Goal: Information Seeking & Learning: Learn about a topic

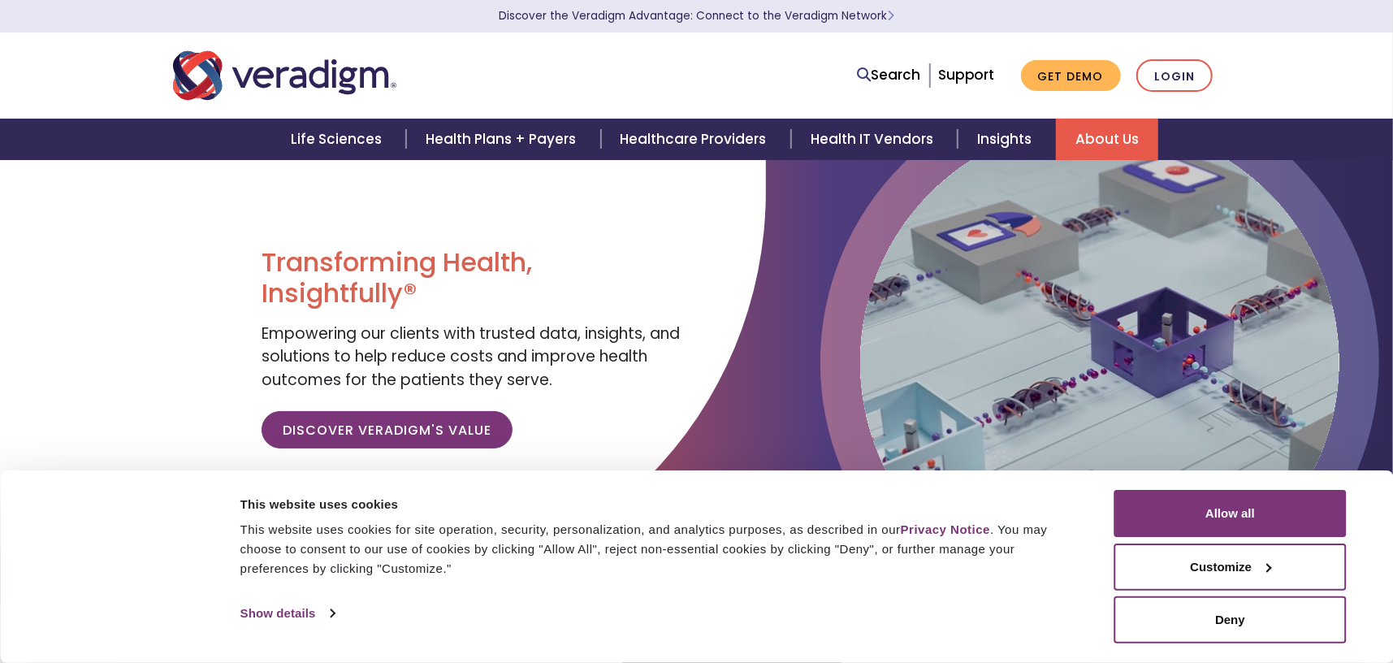
click at [1082, 137] on link "About Us" at bounding box center [1107, 139] width 102 height 41
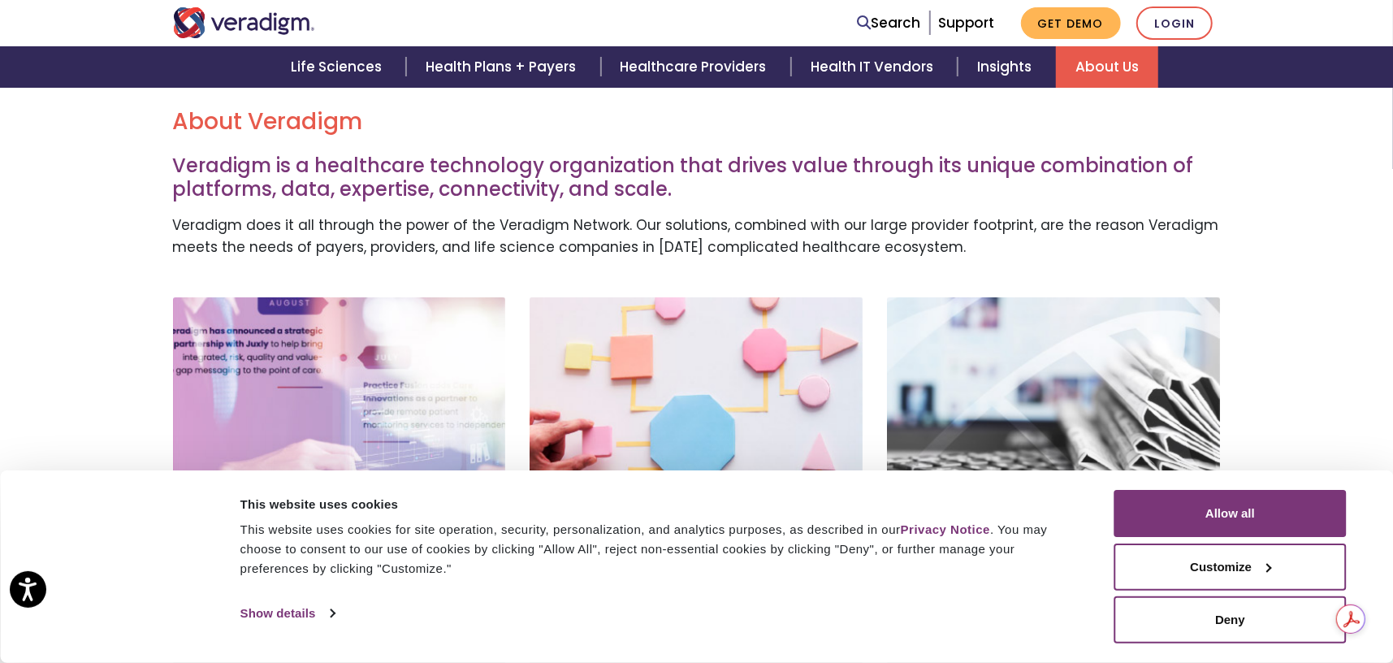
scroll to position [487, 0]
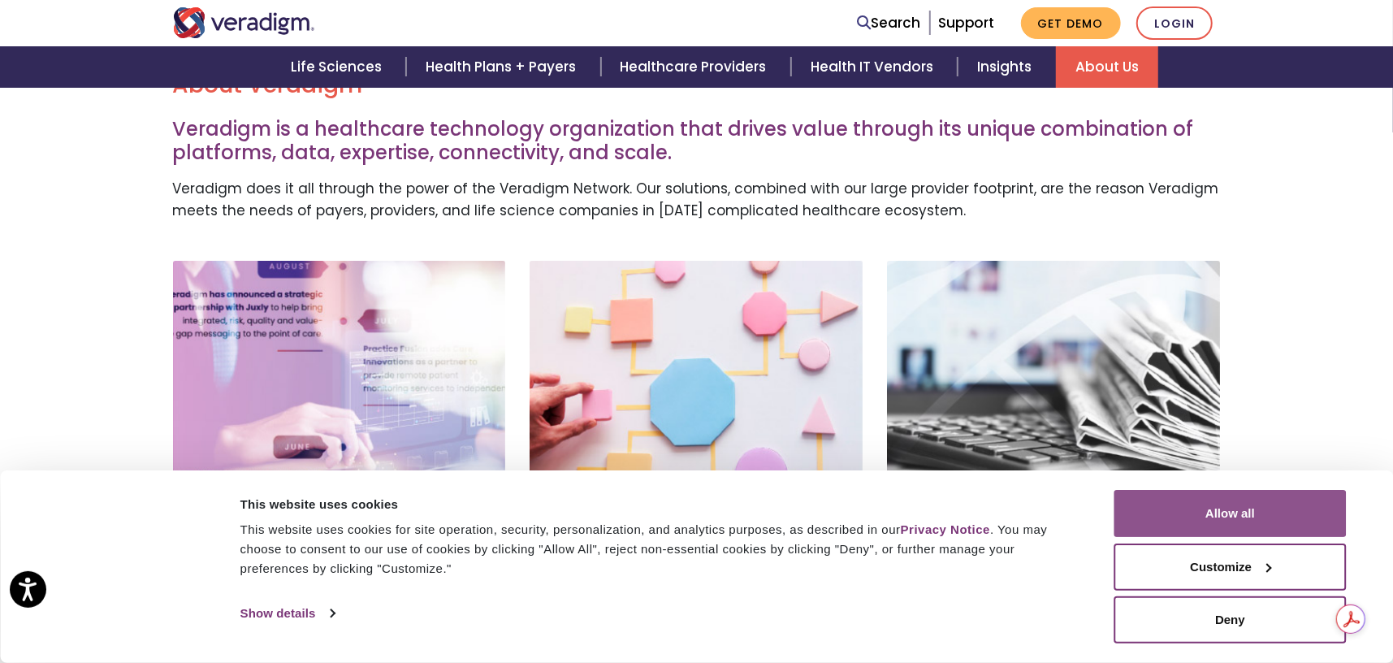
click at [1218, 525] on button "Allow all" at bounding box center [1231, 513] width 232 height 47
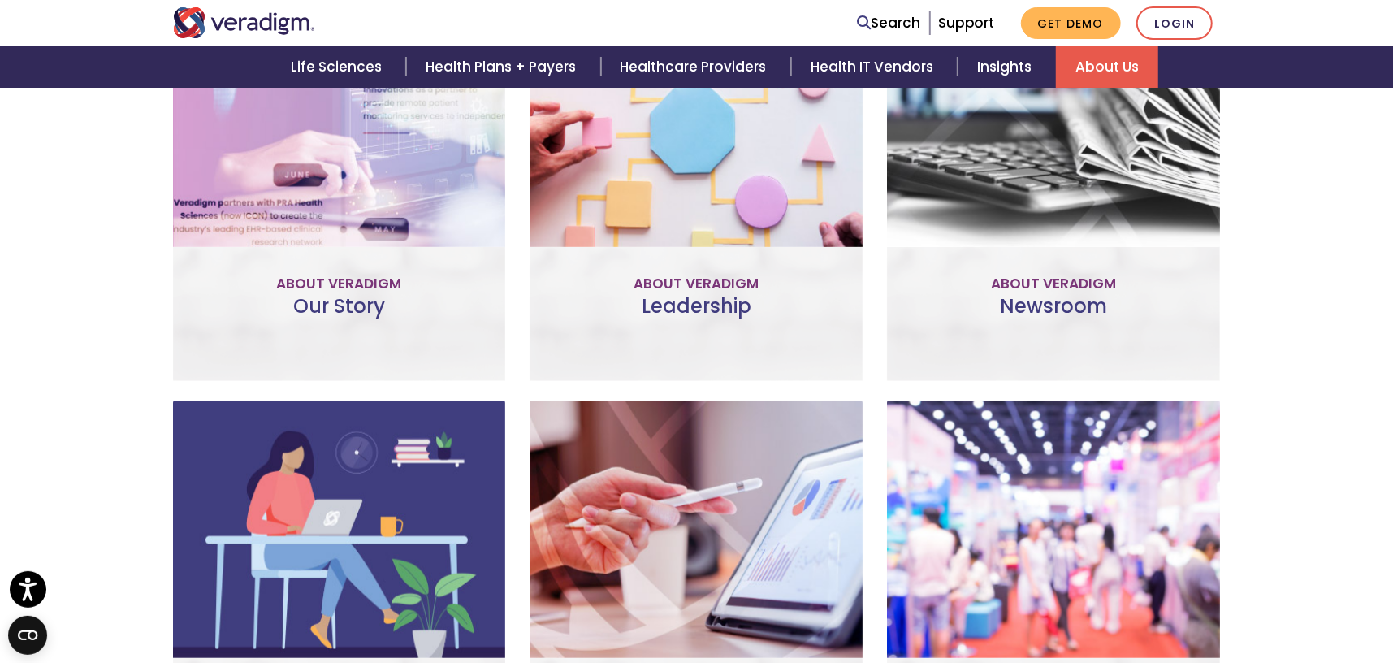
scroll to position [731, 0]
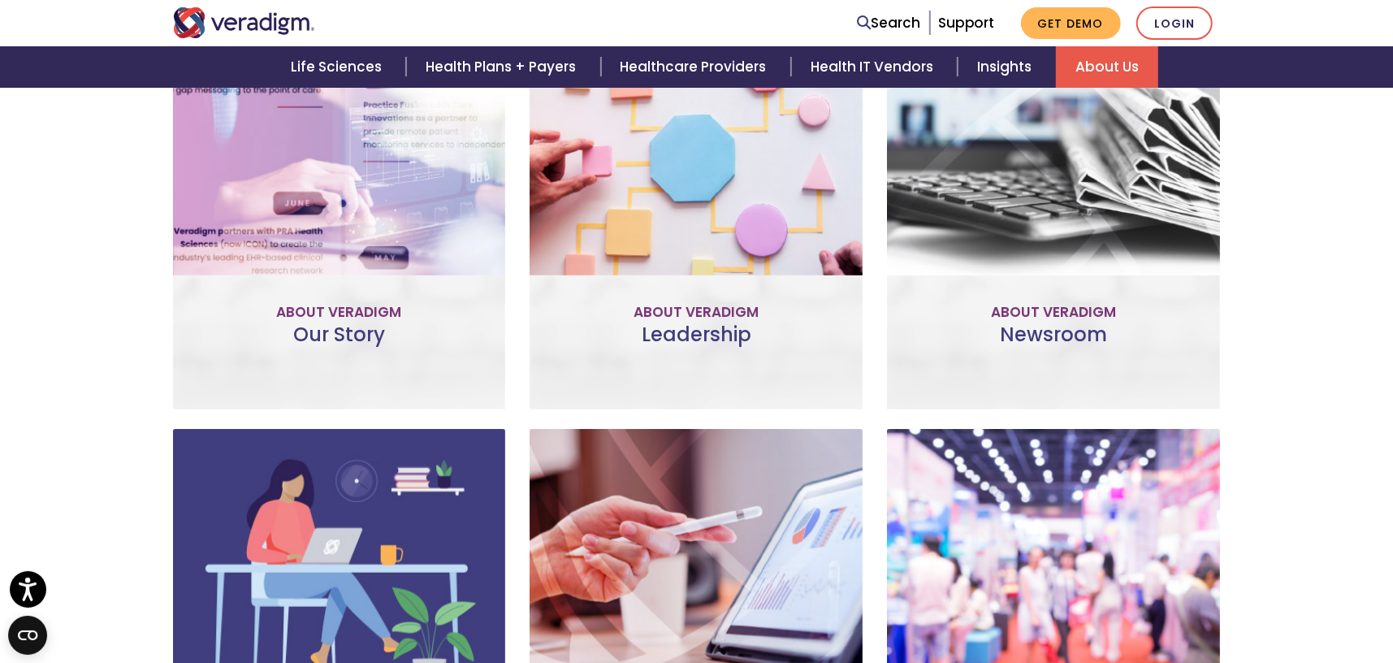
click at [354, 280] on link "Learn More" at bounding box center [339, 274] width 128 height 37
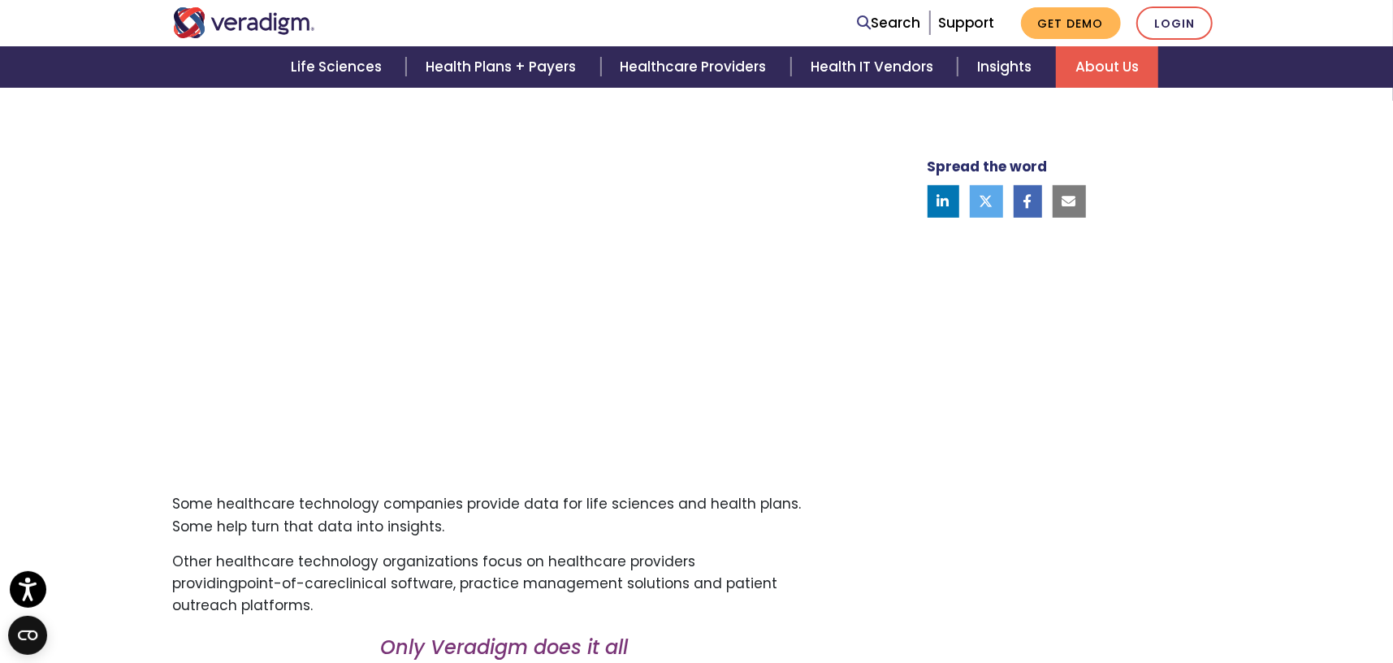
scroll to position [650, 0]
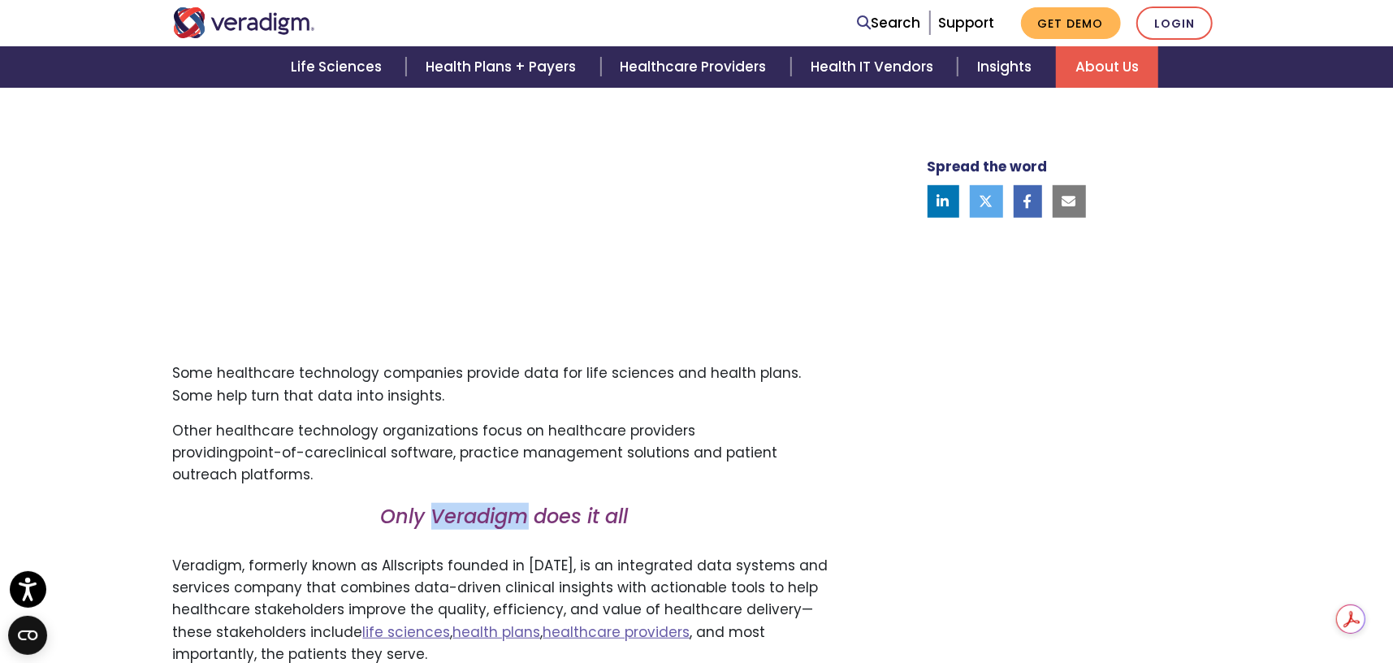
drag, startPoint x: 431, startPoint y: 518, endPoint x: 526, endPoint y: 519, distance: 94.3
click at [526, 519] on em "Only Veradigm does it all" at bounding box center [505, 516] width 248 height 27
copy em "Veradigm"
